Goal: Contribute content: Contribute content

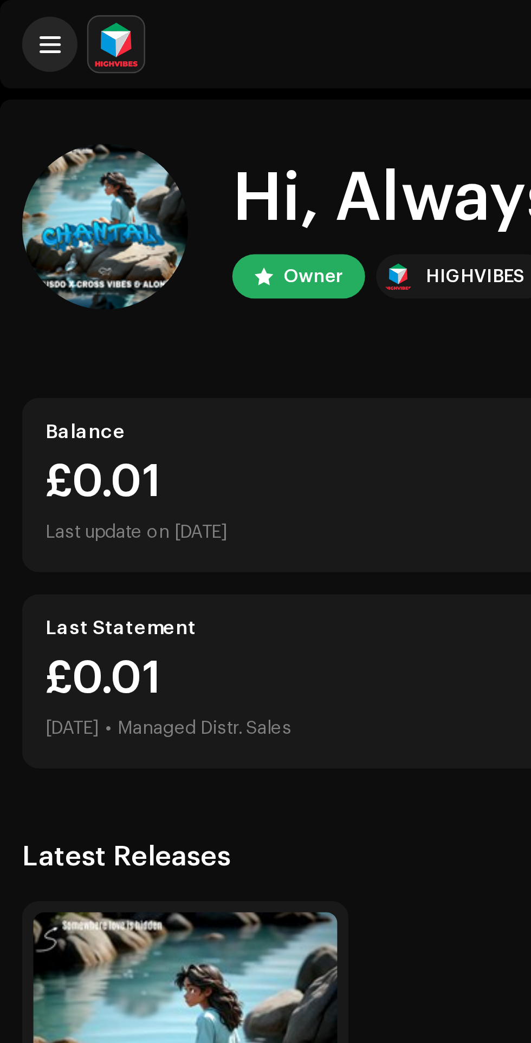
click at [21, 28] on button at bounding box center [20, 17] width 22 height 22
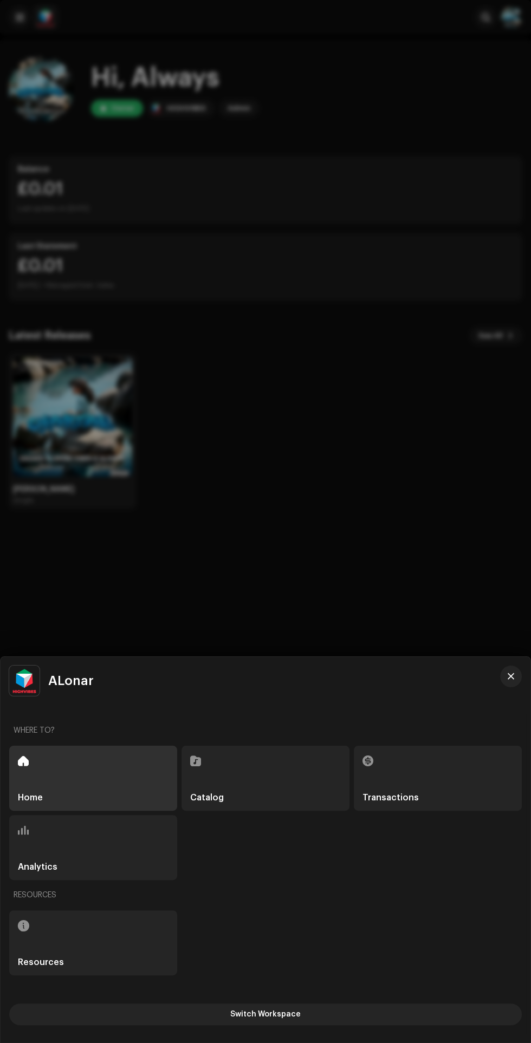
click at [272, 780] on div "Catalog" at bounding box center [265, 778] width 168 height 65
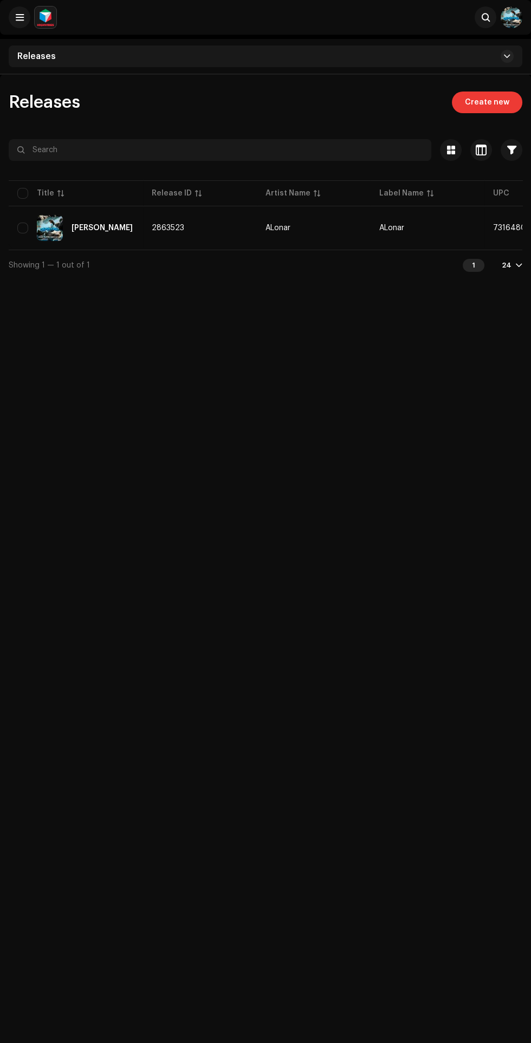
click at [486, 102] on span "Create new" at bounding box center [487, 103] width 44 height 22
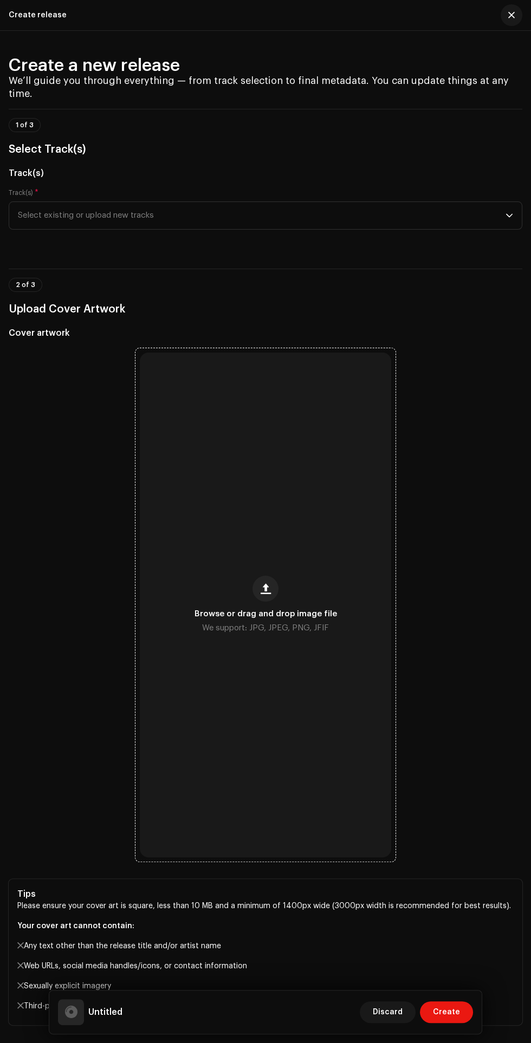
click at [285, 575] on div "Browse or drag and drop image file We support: JPG, JPEG, PNG, JFIF" at bounding box center [265, 604] width 251 height 505
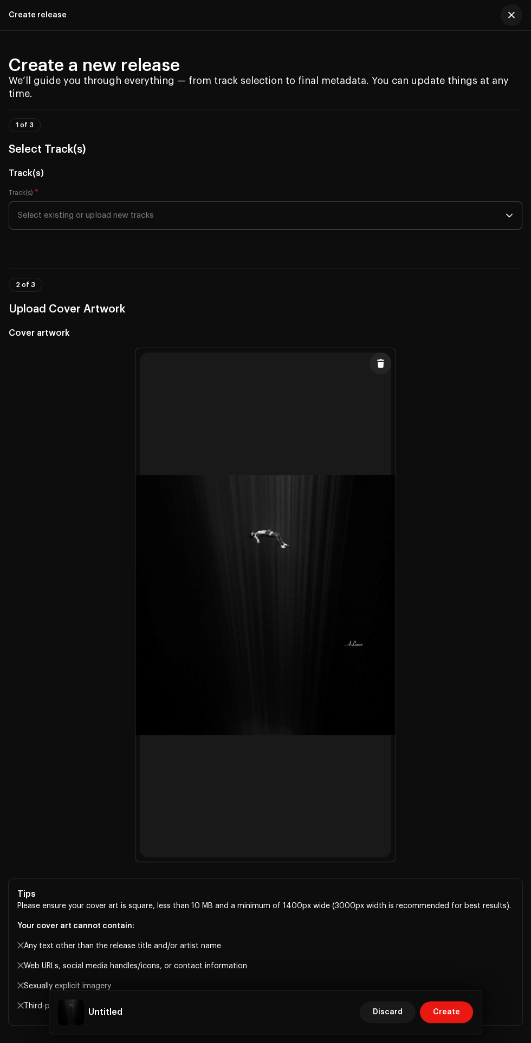
click at [136, 202] on span "Select existing or upload new tracks" at bounding box center [261, 215] width 487 height 27
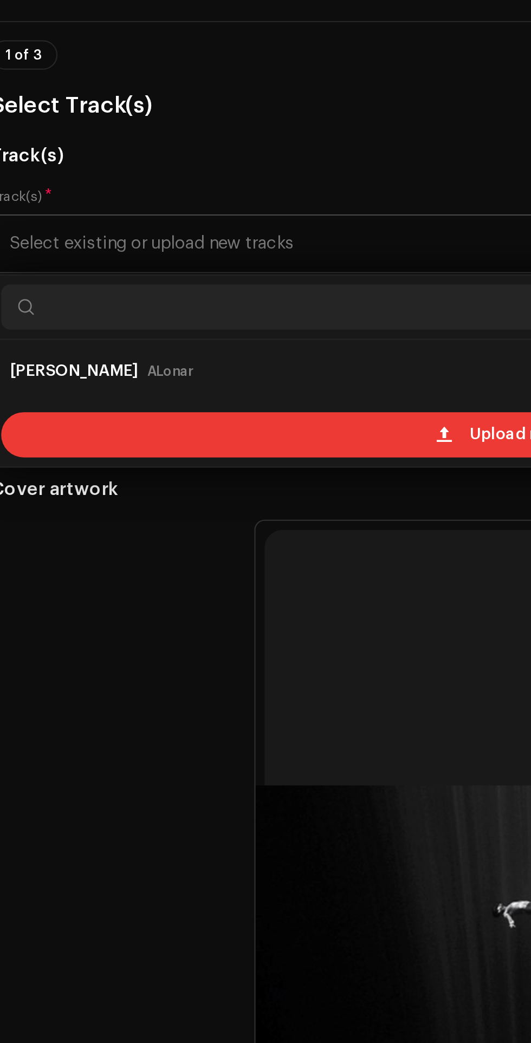
click at [107, 296] on div "Upload new tracks" at bounding box center [266, 307] width 504 height 22
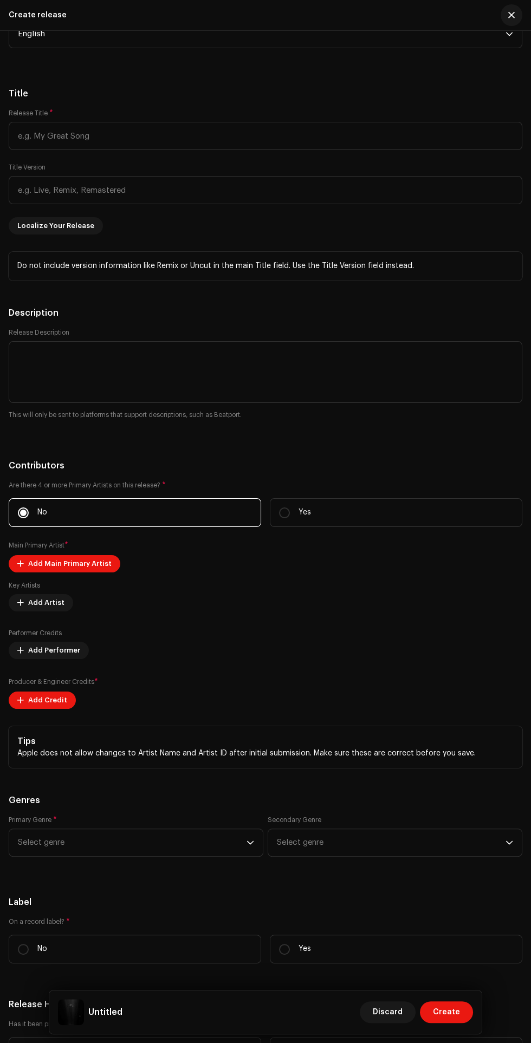
scroll to position [1391, 0]
click at [86, 552] on span "Add Main Primary Artist" at bounding box center [69, 563] width 83 height 22
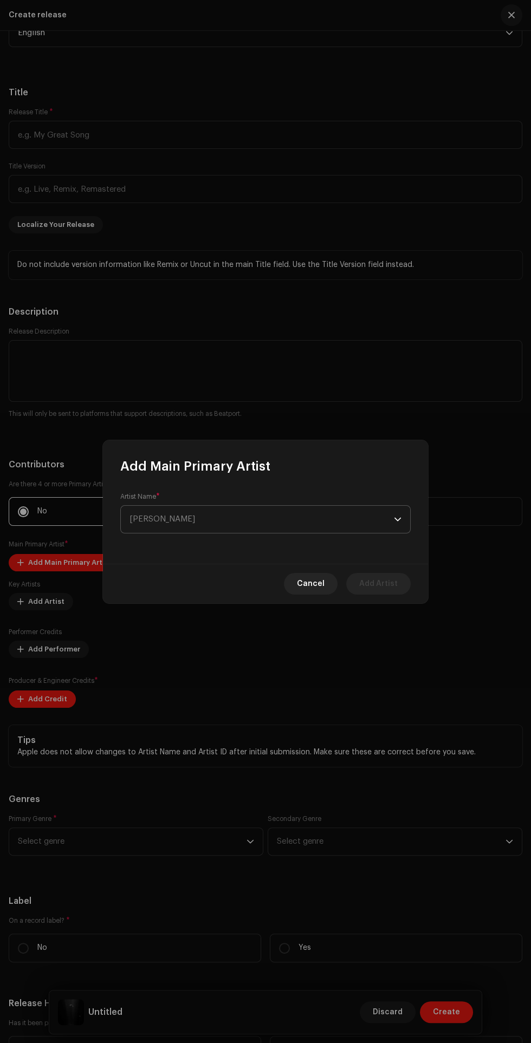
click at [271, 512] on span "Select Artist" at bounding box center [261, 519] width 264 height 27
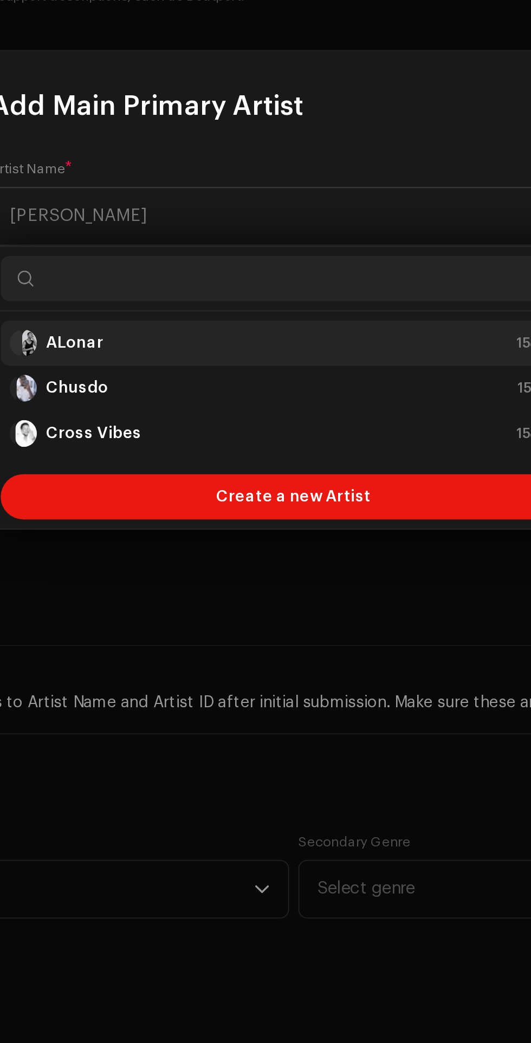
click at [202, 576] on div "ALonar 1584540" at bounding box center [265, 579] width 272 height 13
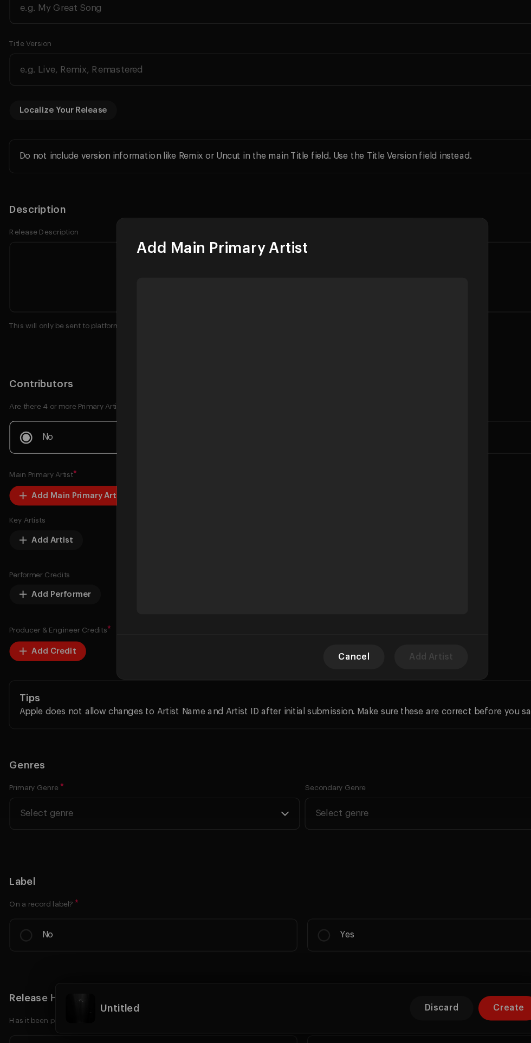
scroll to position [0, 0]
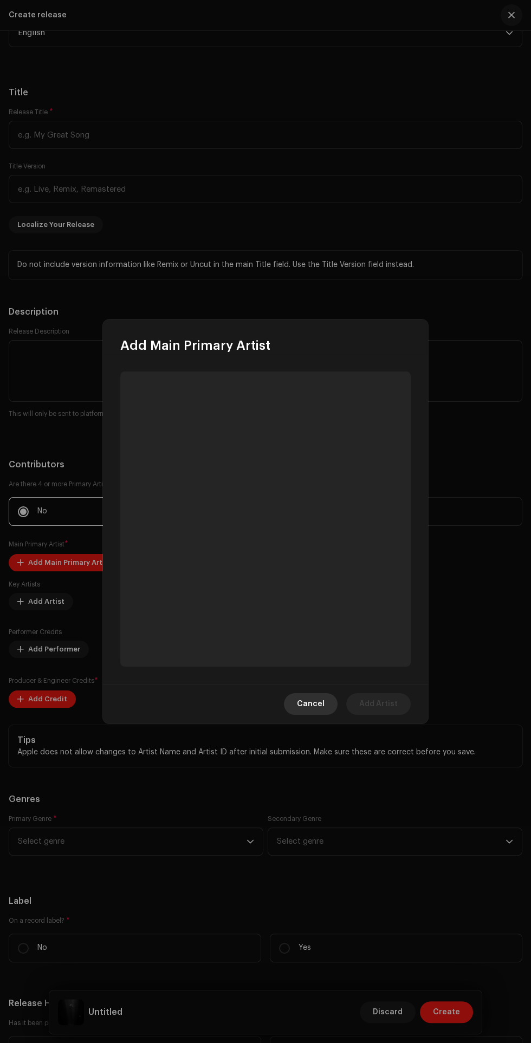
click at [316, 704] on span "Cancel" at bounding box center [311, 704] width 28 height 22
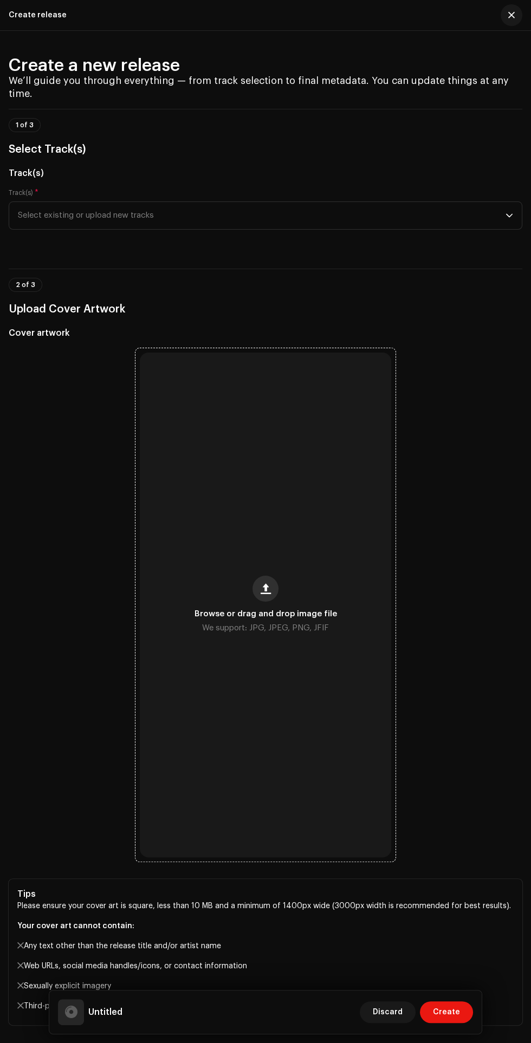
click at [266, 584] on span "button" at bounding box center [265, 588] width 10 height 9
